Goal: Entertainment & Leisure: Consume media (video, audio)

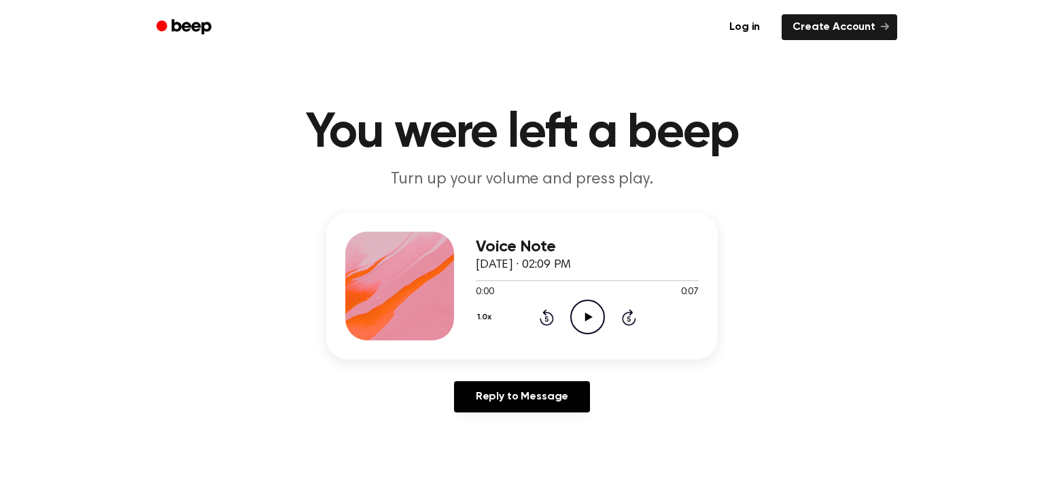
click at [579, 310] on icon "Play Audio" at bounding box center [587, 317] width 35 height 35
click at [602, 309] on circle at bounding box center [587, 316] width 33 height 33
click at [589, 323] on icon "Play Audio" at bounding box center [587, 317] width 35 height 35
click at [584, 313] on icon "Play Audio" at bounding box center [587, 317] width 35 height 35
click at [586, 322] on icon "Play Audio" at bounding box center [587, 317] width 35 height 35
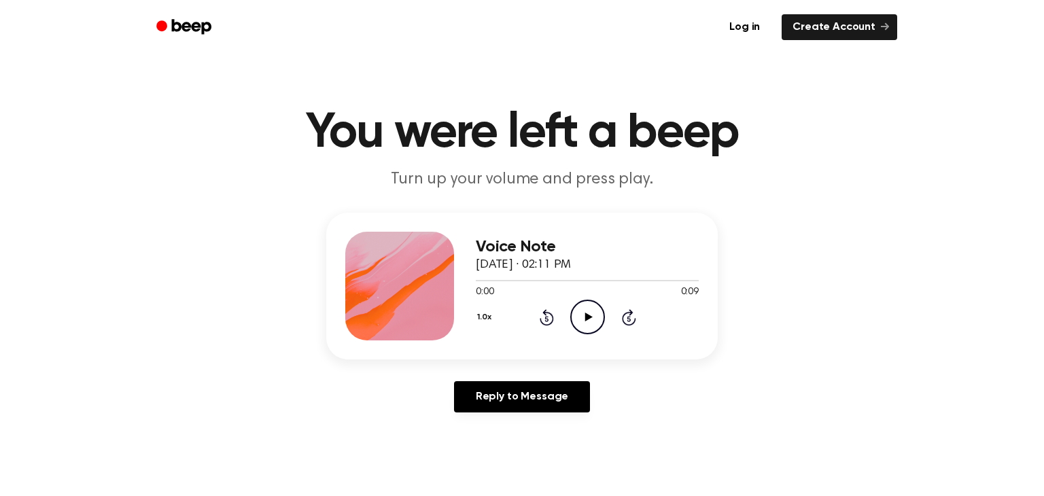
click at [598, 315] on icon "Play Audio" at bounding box center [587, 317] width 35 height 35
click at [578, 321] on icon "Play Audio" at bounding box center [587, 317] width 35 height 35
click at [579, 311] on icon "Play Audio" at bounding box center [587, 317] width 35 height 35
click at [592, 325] on icon "Play Audio" at bounding box center [587, 317] width 35 height 35
click at [585, 317] on icon at bounding box center [587, 317] width 7 height 9
